Goal: Complete application form

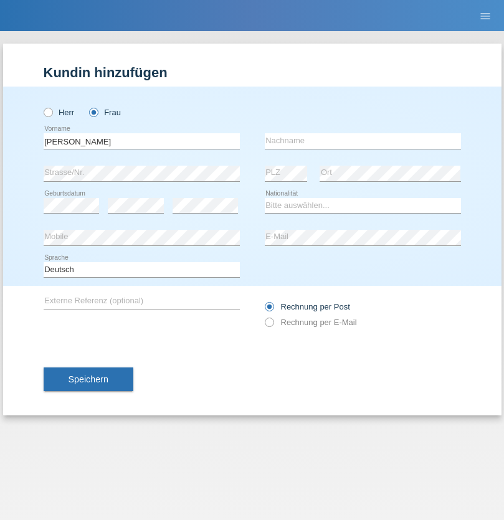
type input "[PERSON_NAME]"
click at [362, 141] on input "text" at bounding box center [363, 141] width 196 height 16
type input "Baloh"
select select "CH"
select select "en"
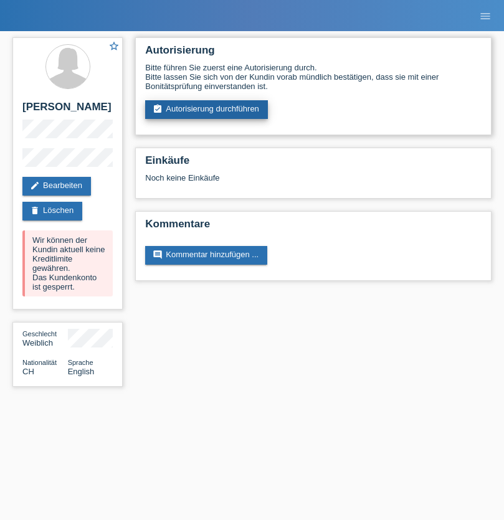
click at [207, 110] on link "assignment_turned_in Autorisierung durchführen" at bounding box center [206, 109] width 123 height 19
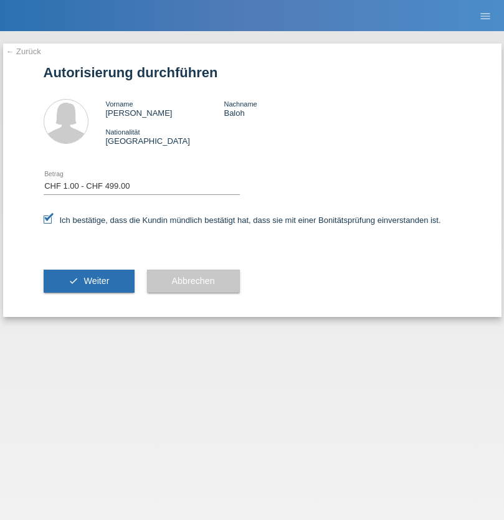
select select "1"
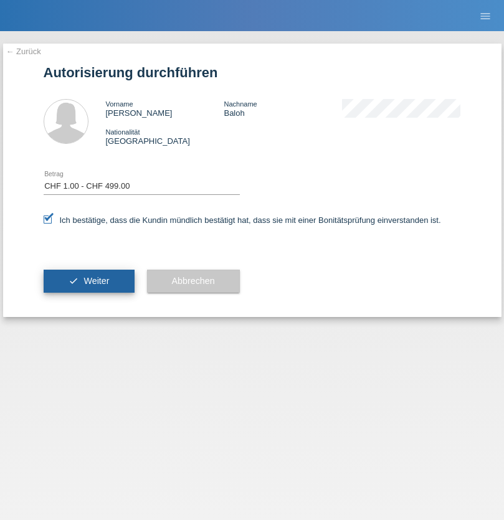
click at [88, 281] on span "Weiter" at bounding box center [96, 281] width 26 height 10
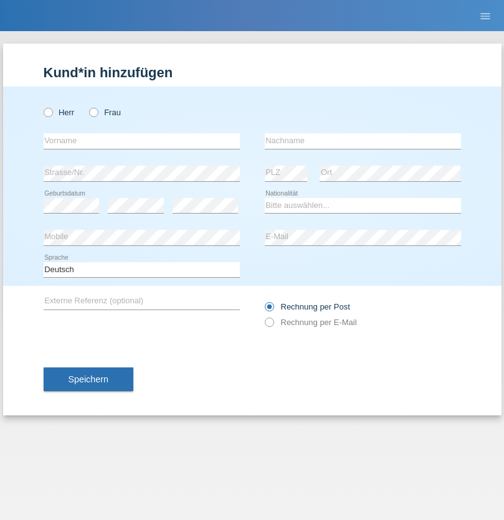
radio input "true"
select select "CH"
